Goal: Task Accomplishment & Management: Manage account settings

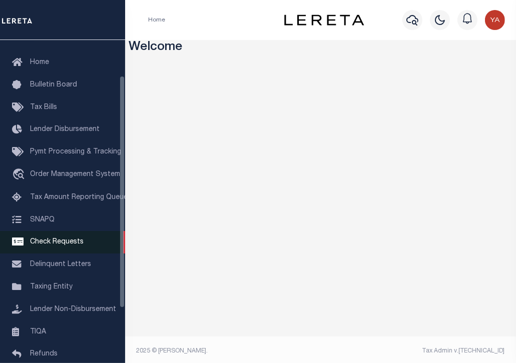
scroll to position [50, 0]
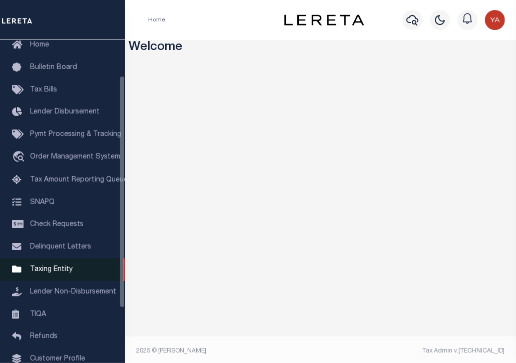
click at [54, 273] on span "Taxing Entity" at bounding box center [51, 269] width 43 height 7
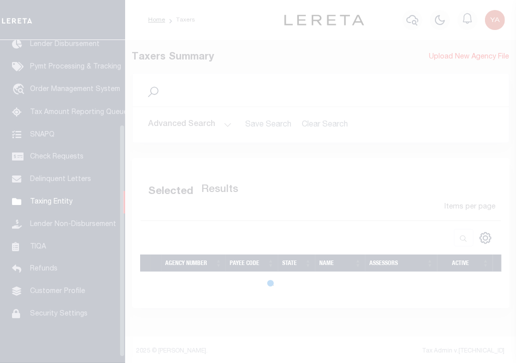
scroll to position [126, 0]
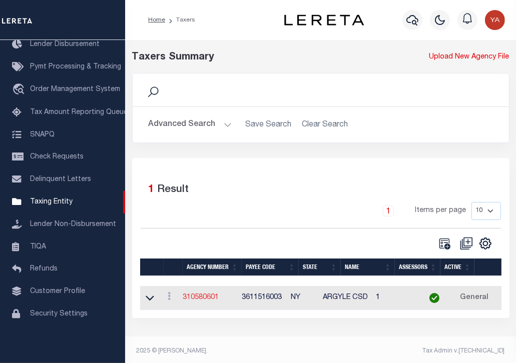
click at [214, 299] on link "310580601" at bounding box center [201, 297] width 36 height 7
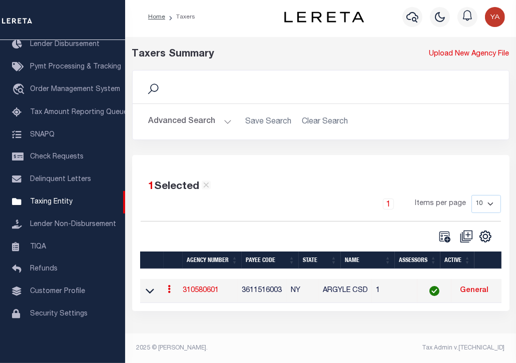
scroll to position [4, 0]
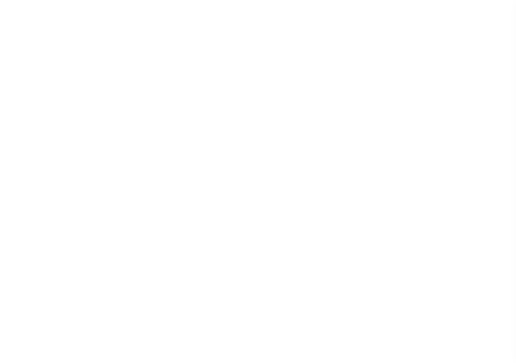
select select
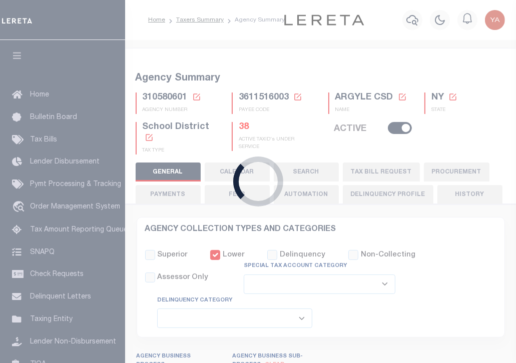
checkbox input "false"
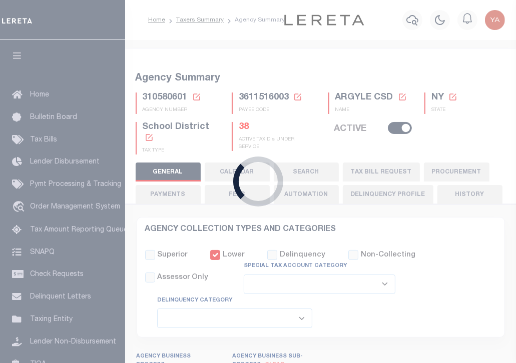
type input "3611516003"
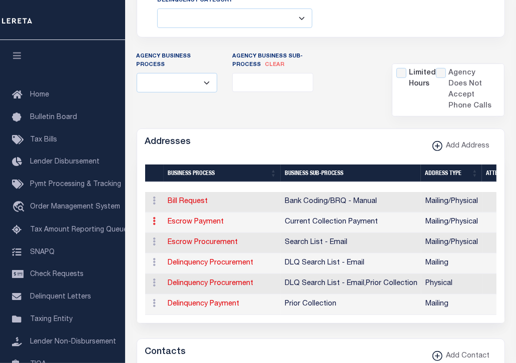
click at [154, 219] on icon at bounding box center [154, 221] width 3 height 8
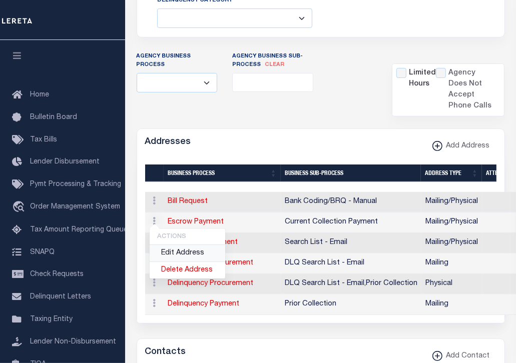
click at [173, 250] on link "Edit Address" at bounding box center [188, 253] width 76 height 17
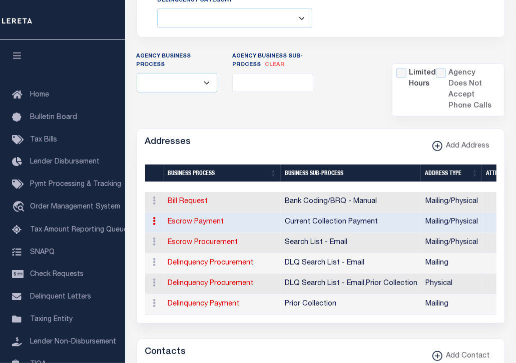
type input "383 BROADWAY,BLDG B"
type input "3ND FLOOR"
type input "FORT [PERSON_NAME]"
select select "NY"
type input "12828"
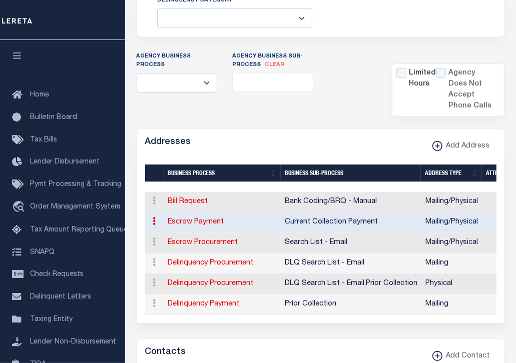
select select "5"
checkbox input "true"
select select "3"
select select "11"
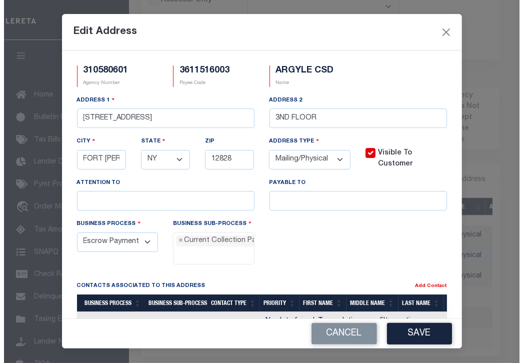
scroll to position [266, 0]
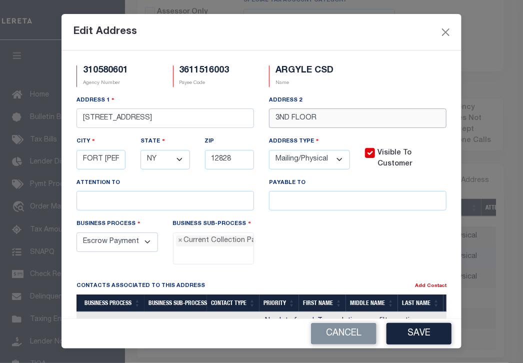
click at [319, 118] on input "3ND FLOOR" at bounding box center [358, 119] width 178 height 20
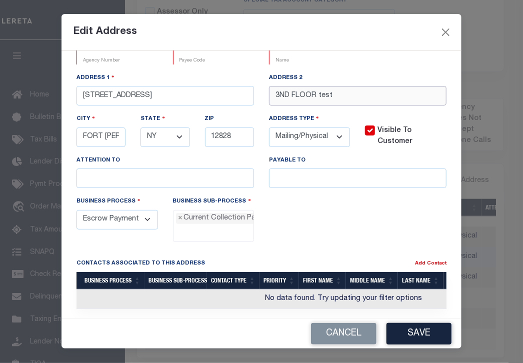
scroll to position [35, 0]
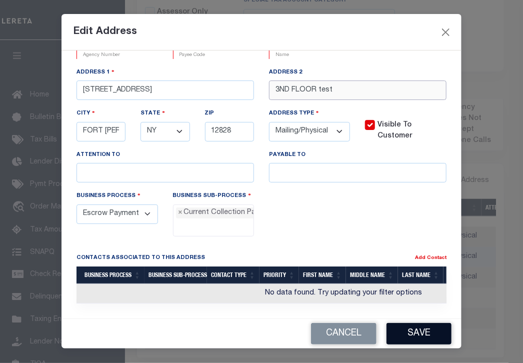
type input "3ND FLOOR test"
click at [424, 325] on button "Save" at bounding box center [419, 334] width 65 height 22
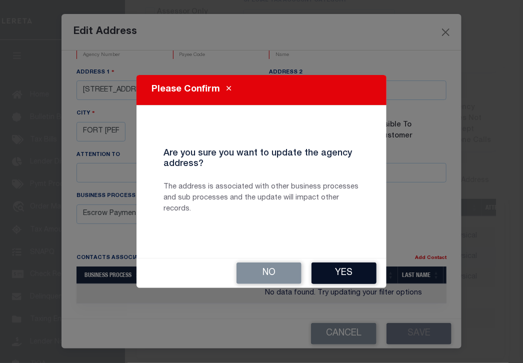
click at [352, 278] on button "Yes" at bounding box center [344, 274] width 65 height 22
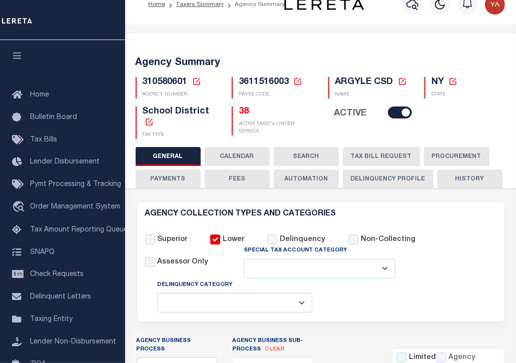
scroll to position [0, 0]
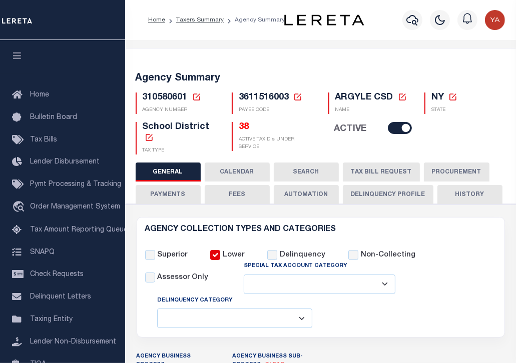
click at [298, 96] on icon at bounding box center [297, 97] width 7 height 7
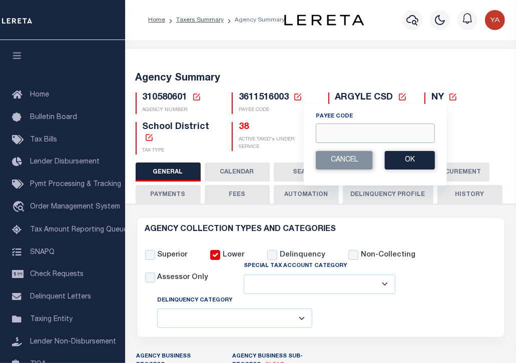
click at [347, 133] on input "Payee Code" at bounding box center [375, 134] width 119 height 20
paste input "7803027387"
type input "7803027387"
click at [412, 162] on button "Ok" at bounding box center [410, 160] width 50 height 19
click at [414, 163] on button "Ok" at bounding box center [410, 160] width 50 height 19
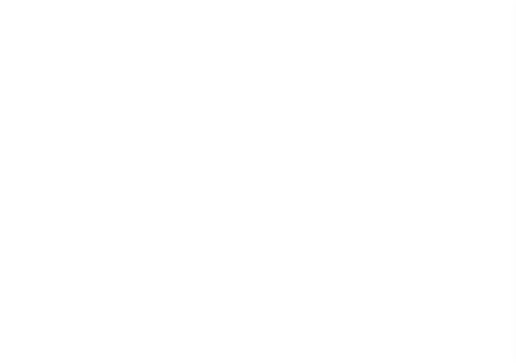
select select
checkbox input "false"
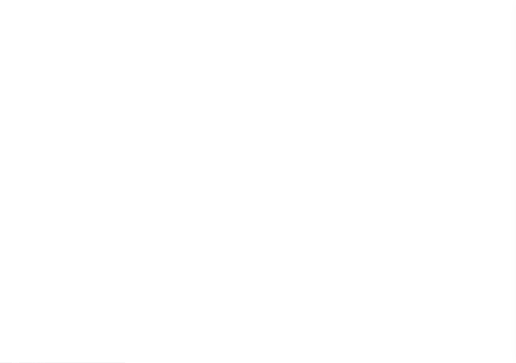
select select "1"
checkbox input "false"
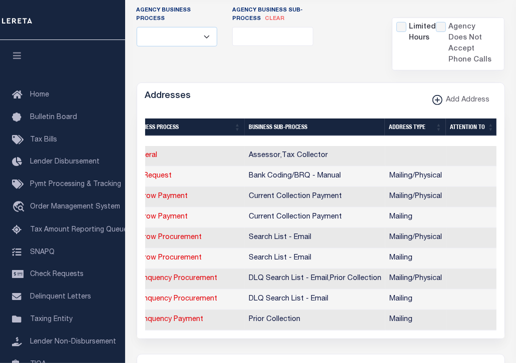
scroll to position [0, 20]
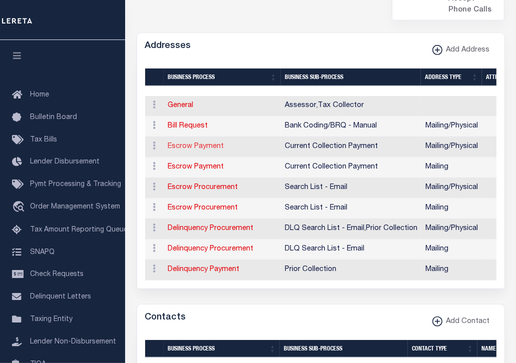
click at [192, 143] on link "Escrow Payment" at bounding box center [196, 146] width 56 height 7
select select "1"
checkbox input "false"
select select
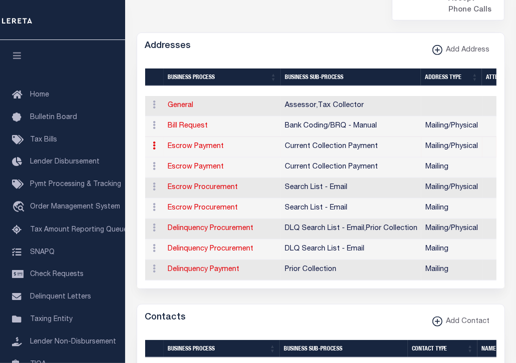
type input "[STREET_ADDRESS]"
type input "[GEOGRAPHIC_DATA]"
select select "PA"
type input "15317"
select select "5"
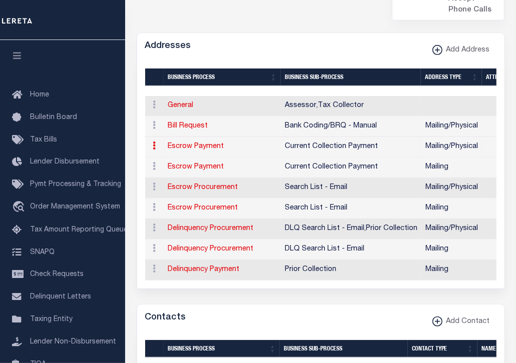
checkbox input "true"
select select "3"
select select "11"
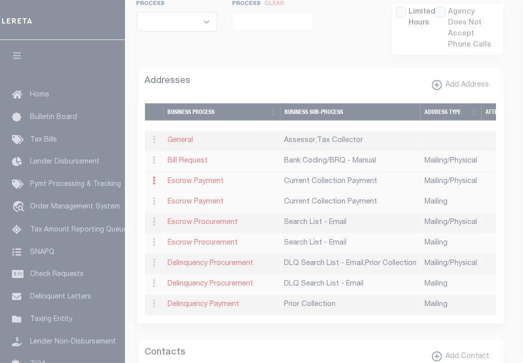
click at [152, 137] on body "Home Taxers Summary Agency Summary Profile Sign out" at bounding box center [261, 311] width 523 height 1452
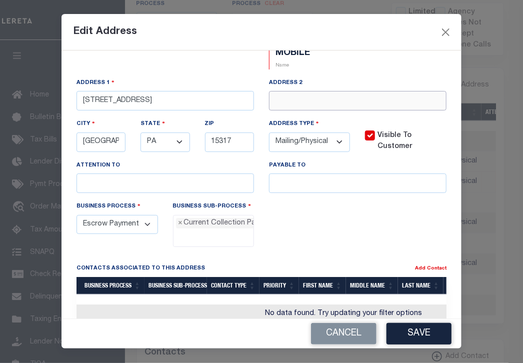
click at [297, 104] on input "text" at bounding box center [358, 101] width 178 height 20
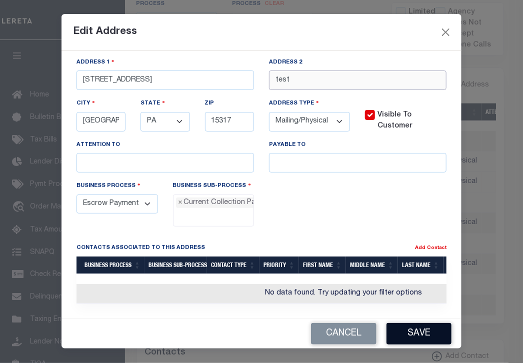
type input "test"
click at [427, 323] on button "Save" at bounding box center [419, 334] width 65 height 22
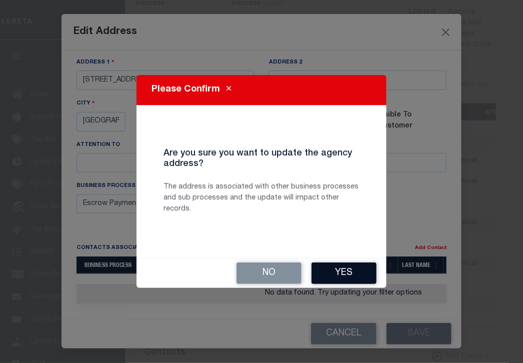
click at [348, 267] on button "Yes" at bounding box center [344, 274] width 65 height 22
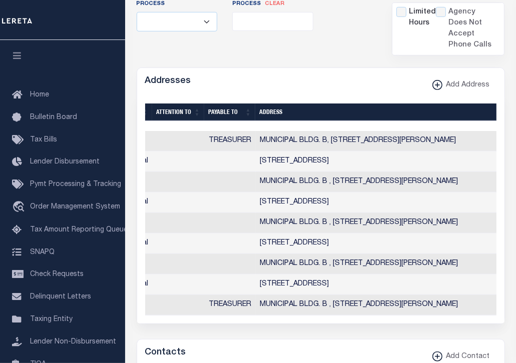
scroll to position [0, 189]
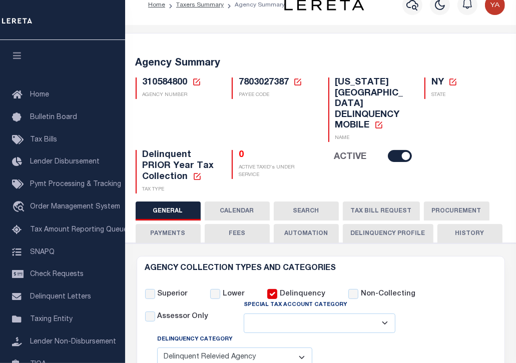
click at [268, 85] on span "7803027387" at bounding box center [264, 82] width 50 height 9
click at [269, 85] on span "7803027387" at bounding box center [264, 82] width 50 height 9
copy span "7803027387"
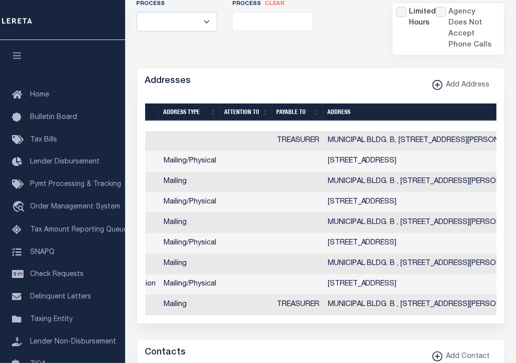
scroll to position [0, 0]
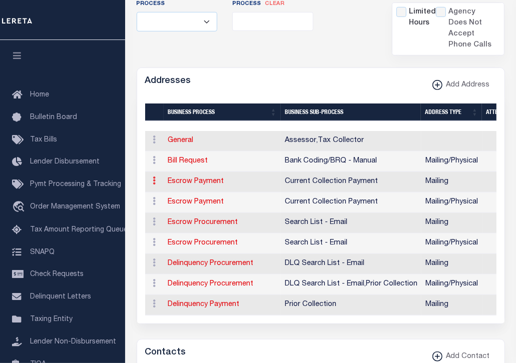
click at [150, 178] on link at bounding box center [154, 182] width 11 height 8
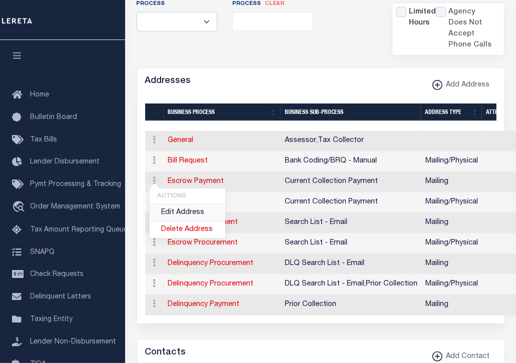
click at [183, 205] on link "Edit Address" at bounding box center [188, 213] width 76 height 17
select select
select select "1"
checkbox input "false"
select select
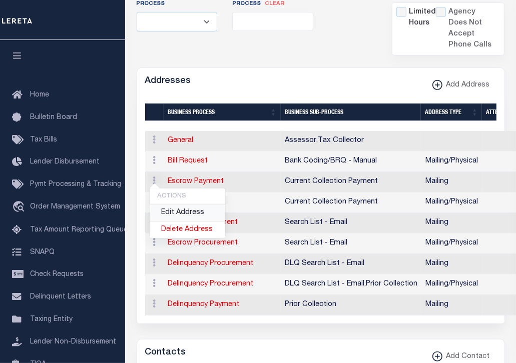
select select
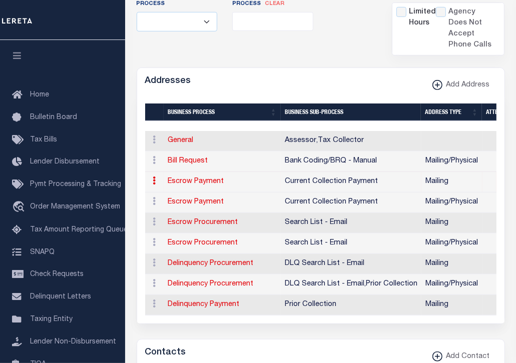
type input "MUNICIPAL BLDG. B"
type input "383 BROADWAY test"
type input "FORT [PERSON_NAME]"
select select "NY"
type input "12828-1015"
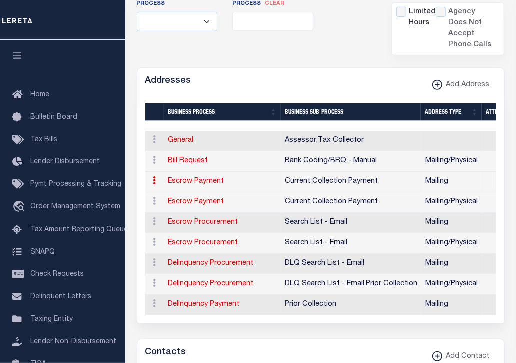
checkbox input "true"
select select "3"
select select "11"
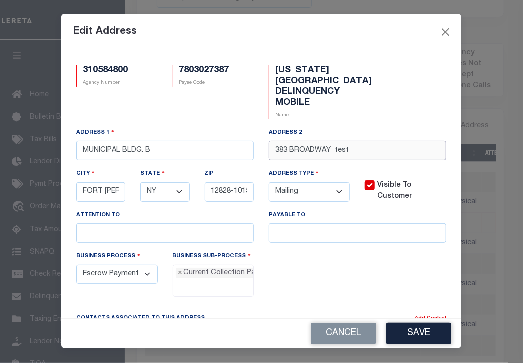
click at [340, 155] on input "383 BROADWAY test" at bounding box center [358, 151] width 178 height 20
click at [348, 156] on input "383 BROADWAY test" at bounding box center [358, 151] width 178 height 20
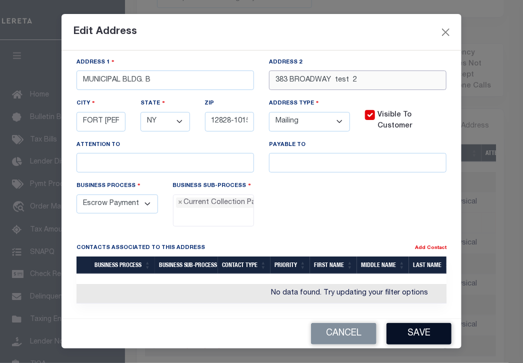
type input "383 BROADWAY test 2"
click at [426, 325] on button "Save" at bounding box center [419, 334] width 65 height 22
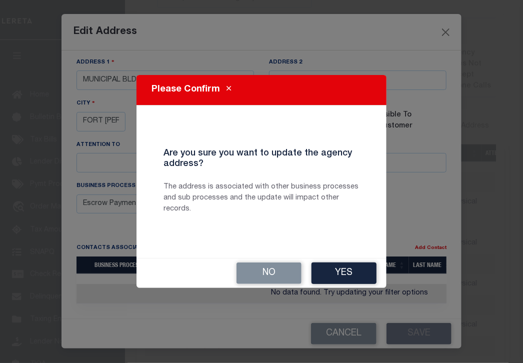
click at [346, 260] on div "No Yes" at bounding box center [262, 274] width 250 height 30
click at [346, 263] on button "Yes" at bounding box center [344, 274] width 65 height 22
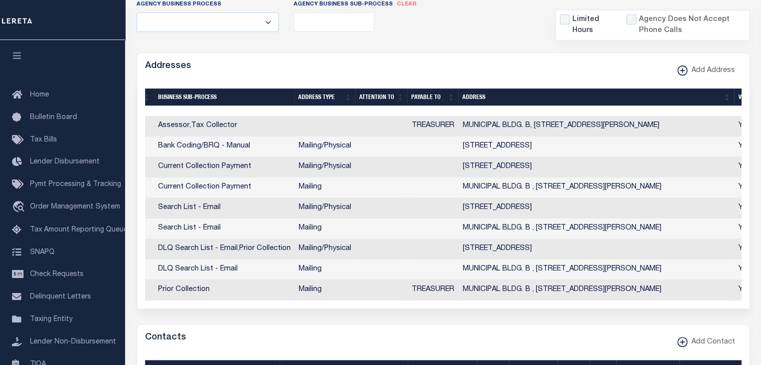
scroll to position [0, 135]
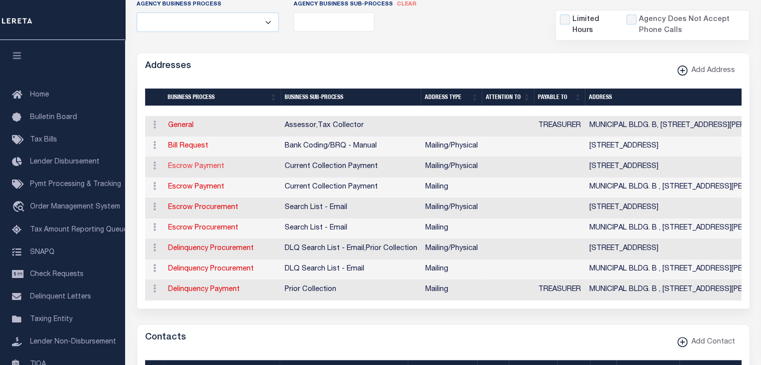
click at [192, 163] on link "Escrow Payment" at bounding box center [196, 166] width 56 height 7
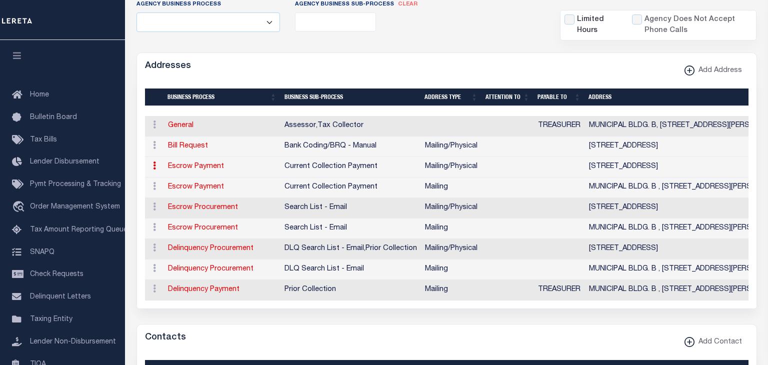
select select "11"
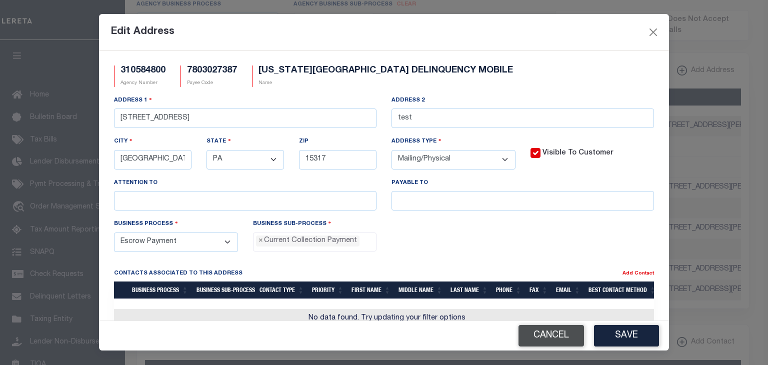
click at [515, 338] on button "Cancel" at bounding box center [552, 336] width 66 height 22
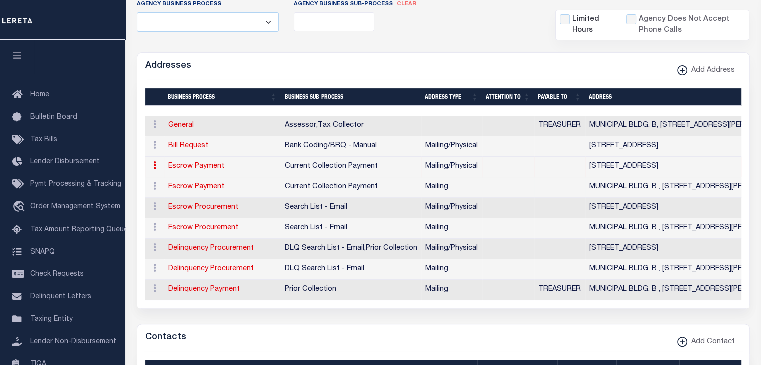
click at [191, 191] on td "Escrow Payment" at bounding box center [222, 188] width 117 height 21
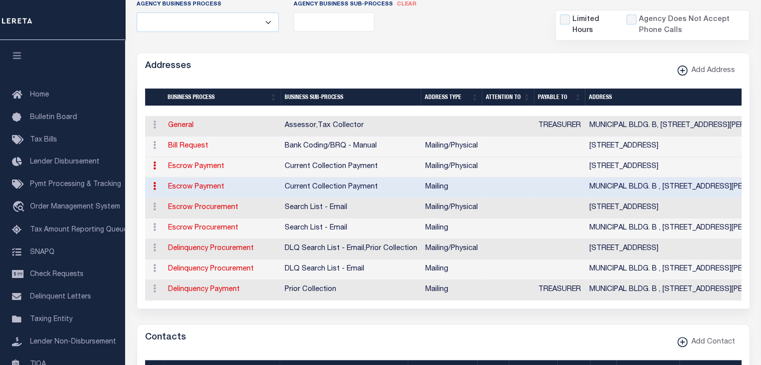
click at [190, 189] on link "Escrow Payment" at bounding box center [196, 187] width 56 height 7
select select
select select "1"
checkbox input "false"
select select
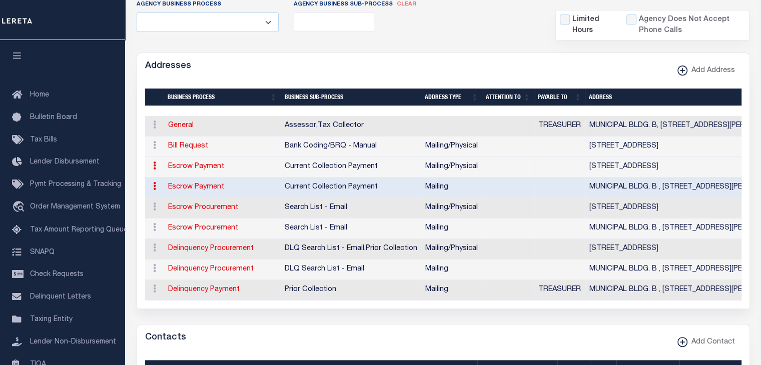
select select
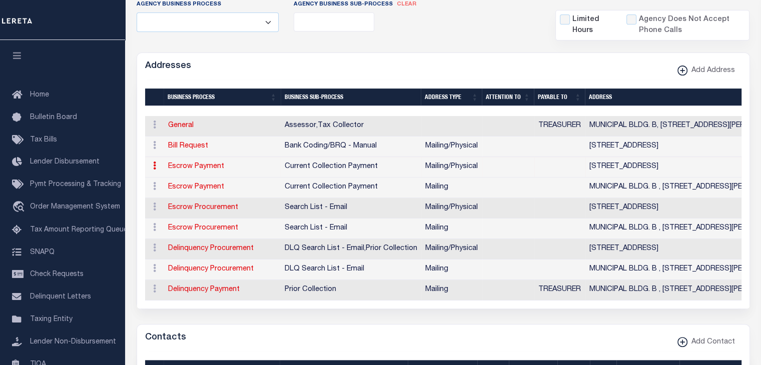
type input "MUNICIPAL BLDG. B"
type input "383 BROADWAY test 2"
type input "FORT [PERSON_NAME]"
select select "NY"
type input "12828-1015"
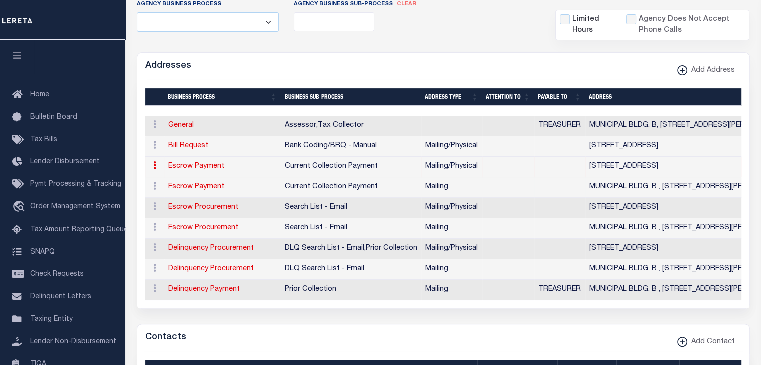
checkbox input "true"
select select "3"
select select "11"
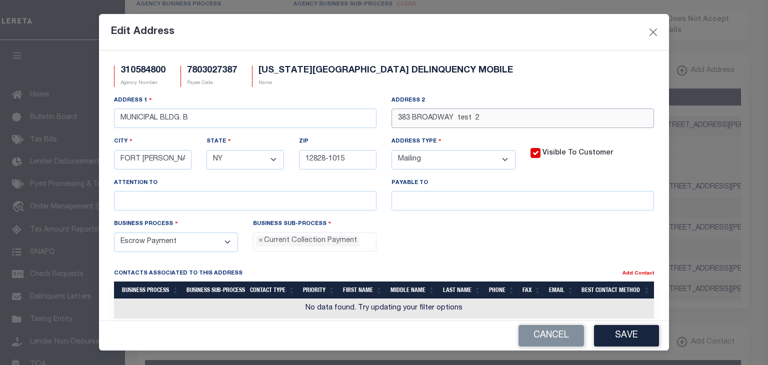
click at [482, 116] on input "383 BROADWAY test 2" at bounding box center [523, 119] width 263 height 20
type input "383 BROADWAY test 3"
click at [515, 337] on button "Save" at bounding box center [626, 336] width 65 height 22
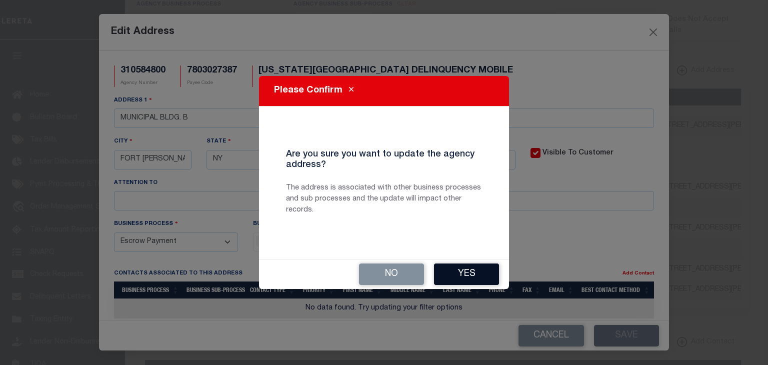
click at [456, 279] on button "Yes" at bounding box center [466, 275] width 65 height 22
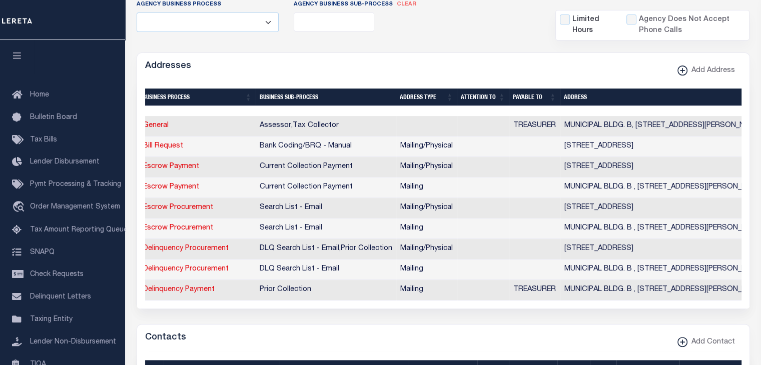
scroll to position [0, 64]
